Goal: Task Accomplishment & Management: Use online tool/utility

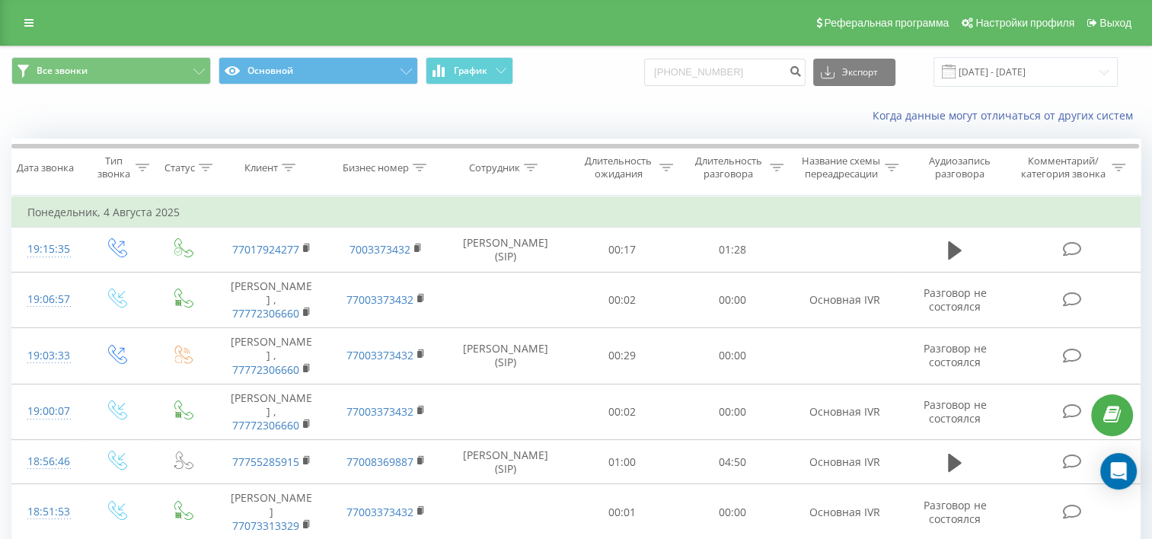
click at [682, 75] on input "+7 776 719 0986" at bounding box center [724, 72] width 161 height 27
type input "7 776 719 0986"
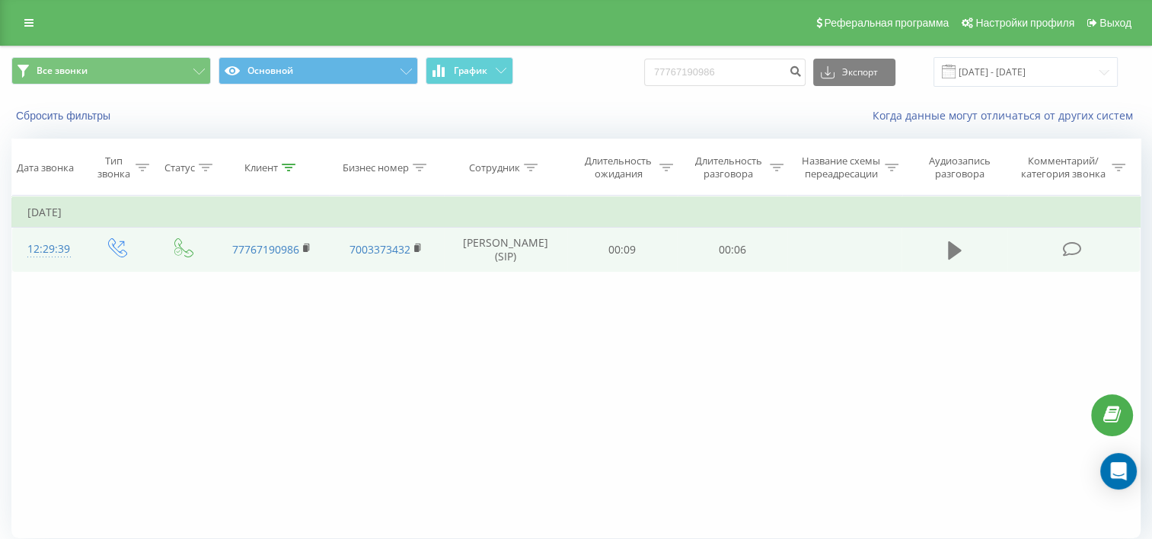
click at [961, 262] on button at bounding box center [954, 250] width 23 height 23
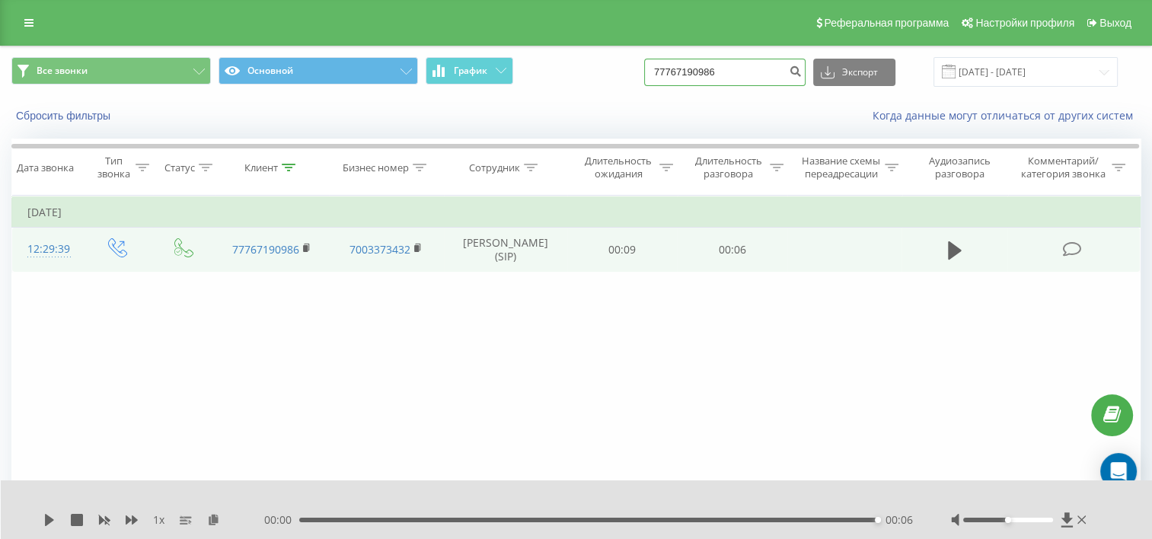
click at [682, 73] on input "77767190986" at bounding box center [724, 72] width 161 height 27
type input "7767190986"
